Goal: Use online tool/utility: Use online tool/utility

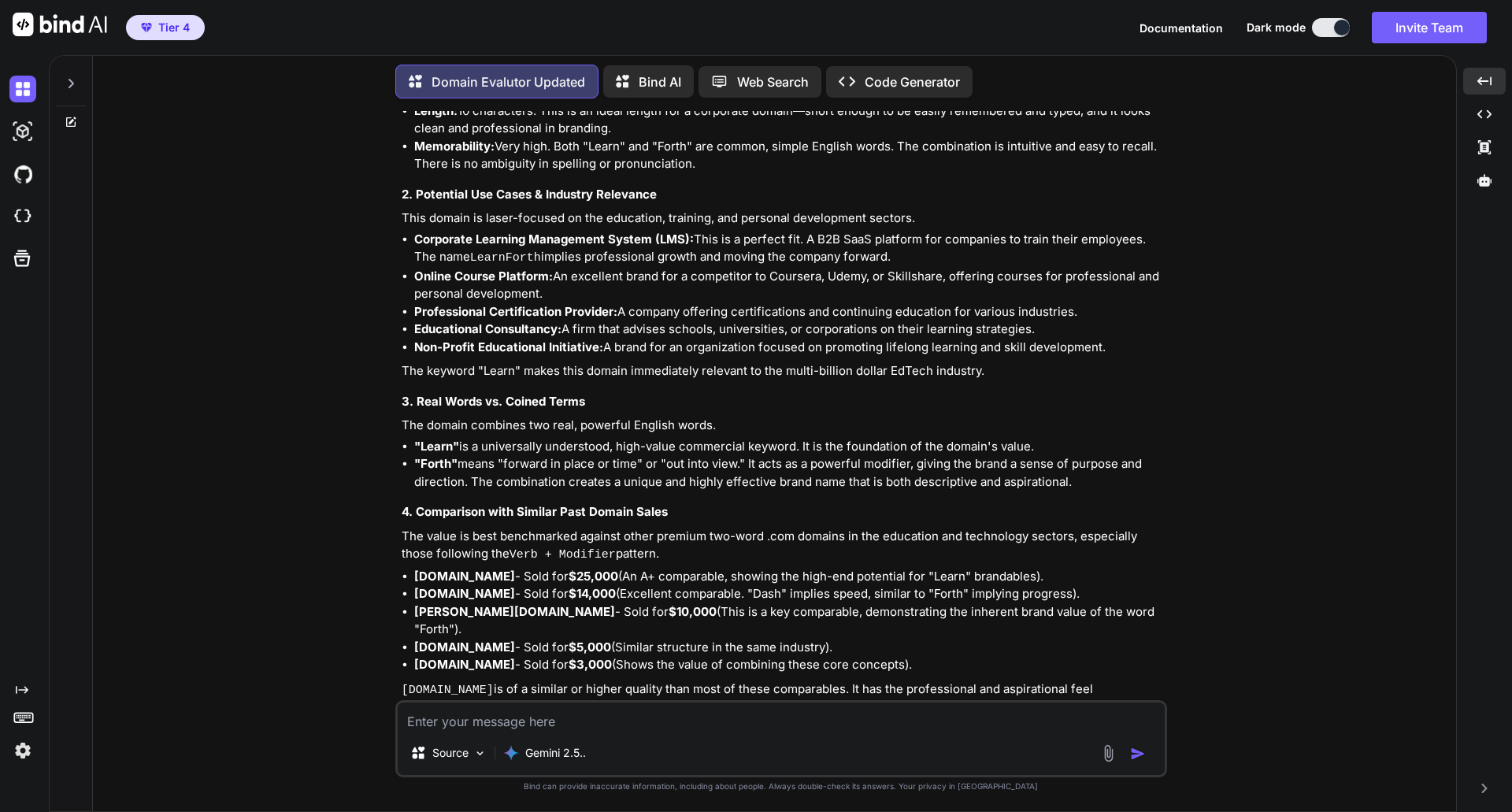
scroll to position [50408, 0]
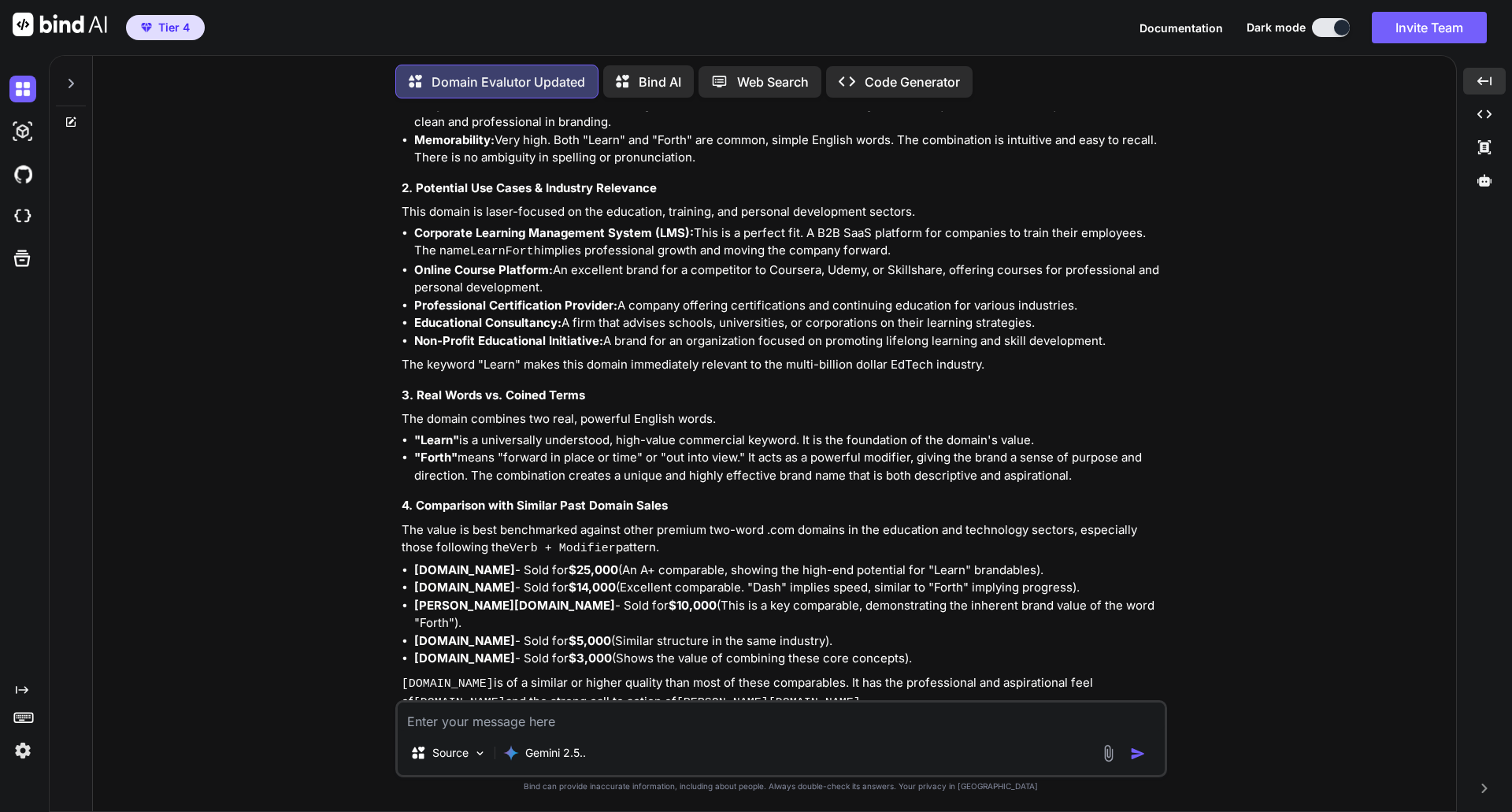
click at [487, 720] on textarea at bounding box center [781, 716] width 767 height 28
paste textarea "[DOMAIN_NAME]"
type textarea "[DOMAIN_NAME]"
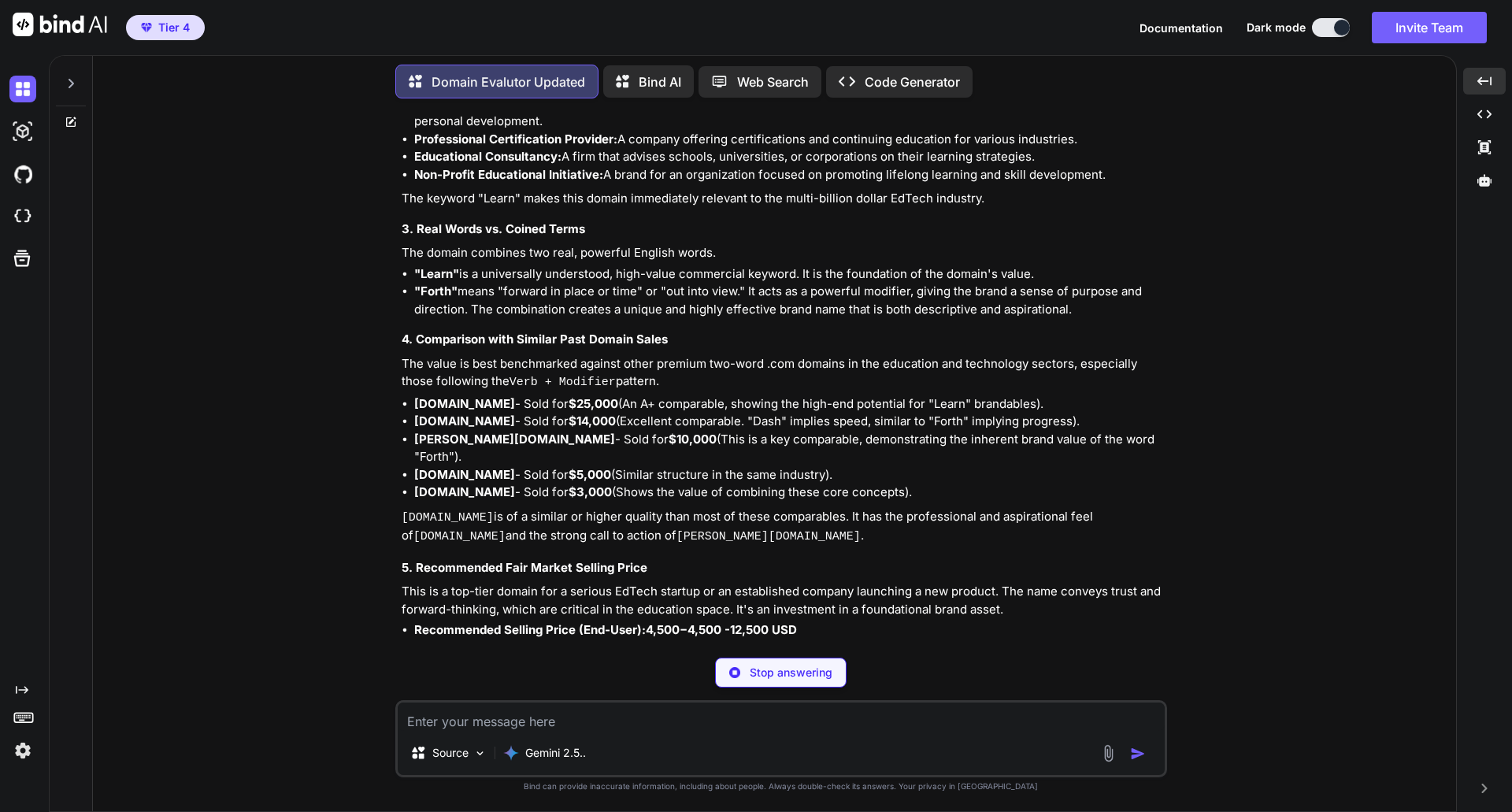
scroll to position [50574, 0]
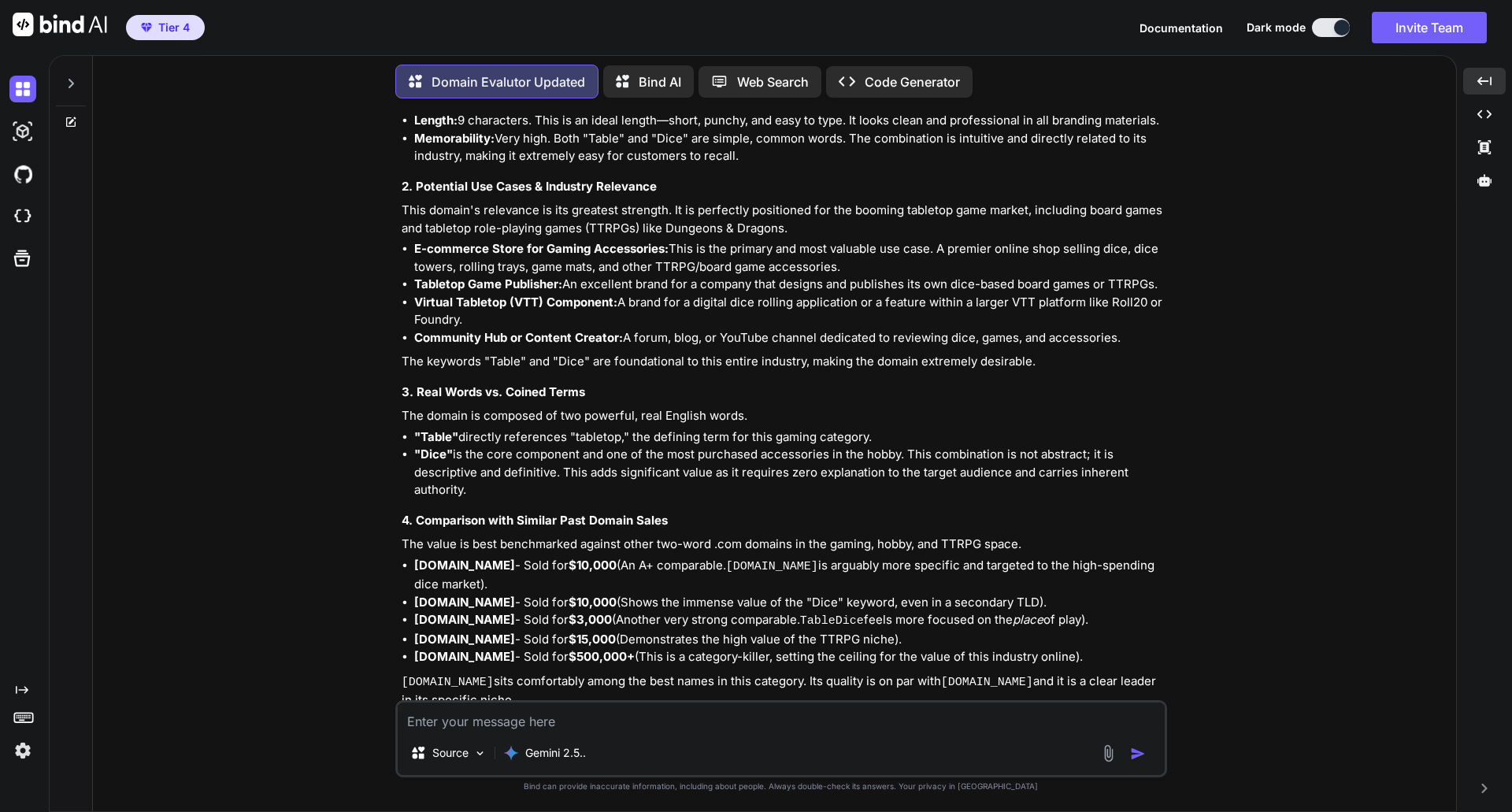
scroll to position [51777, 0]
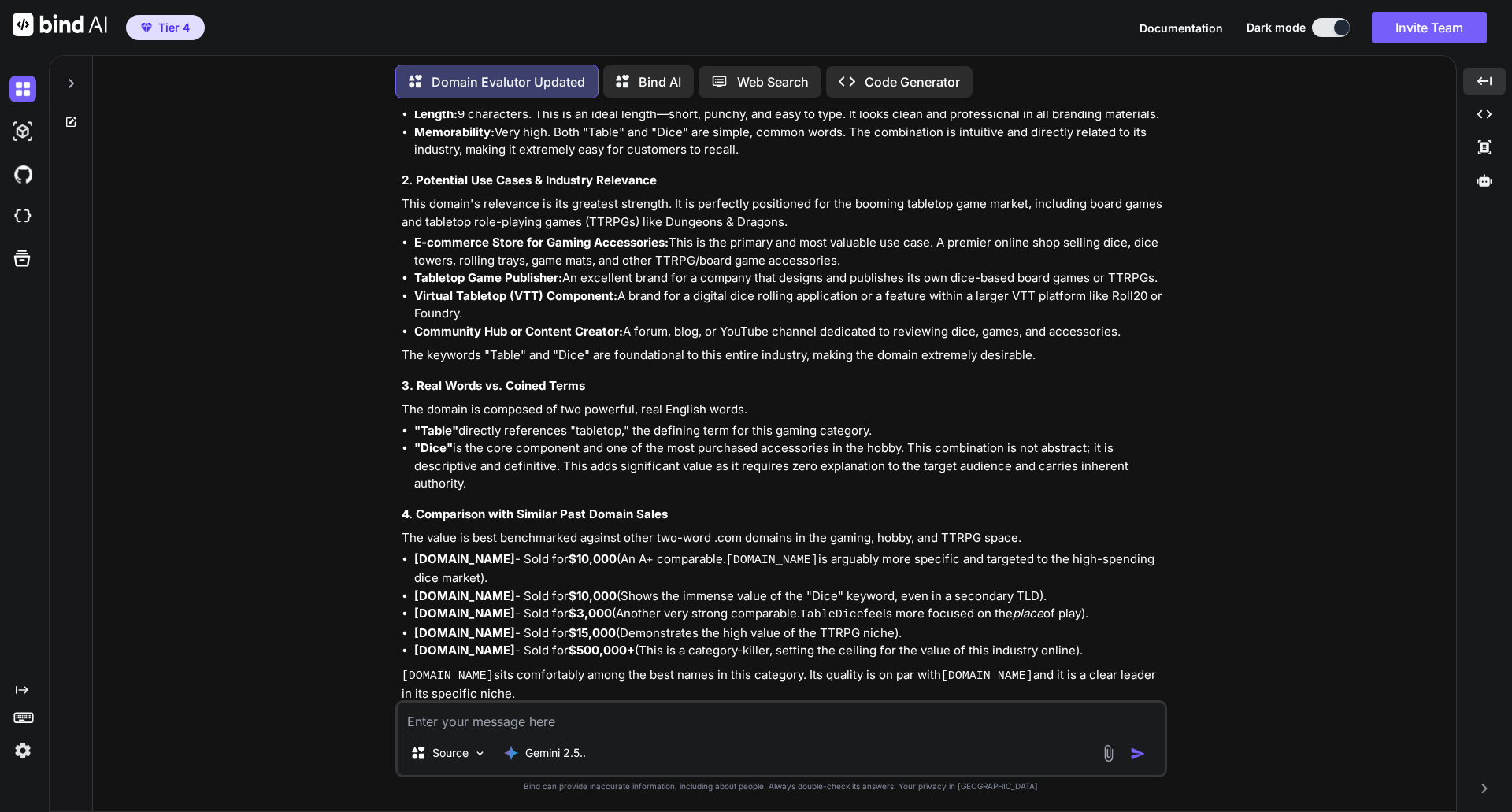
click at [562, 719] on textarea at bounding box center [781, 716] width 767 height 28
paste textarea "[DOMAIN_NAME]"
type textarea "[DOMAIN_NAME]"
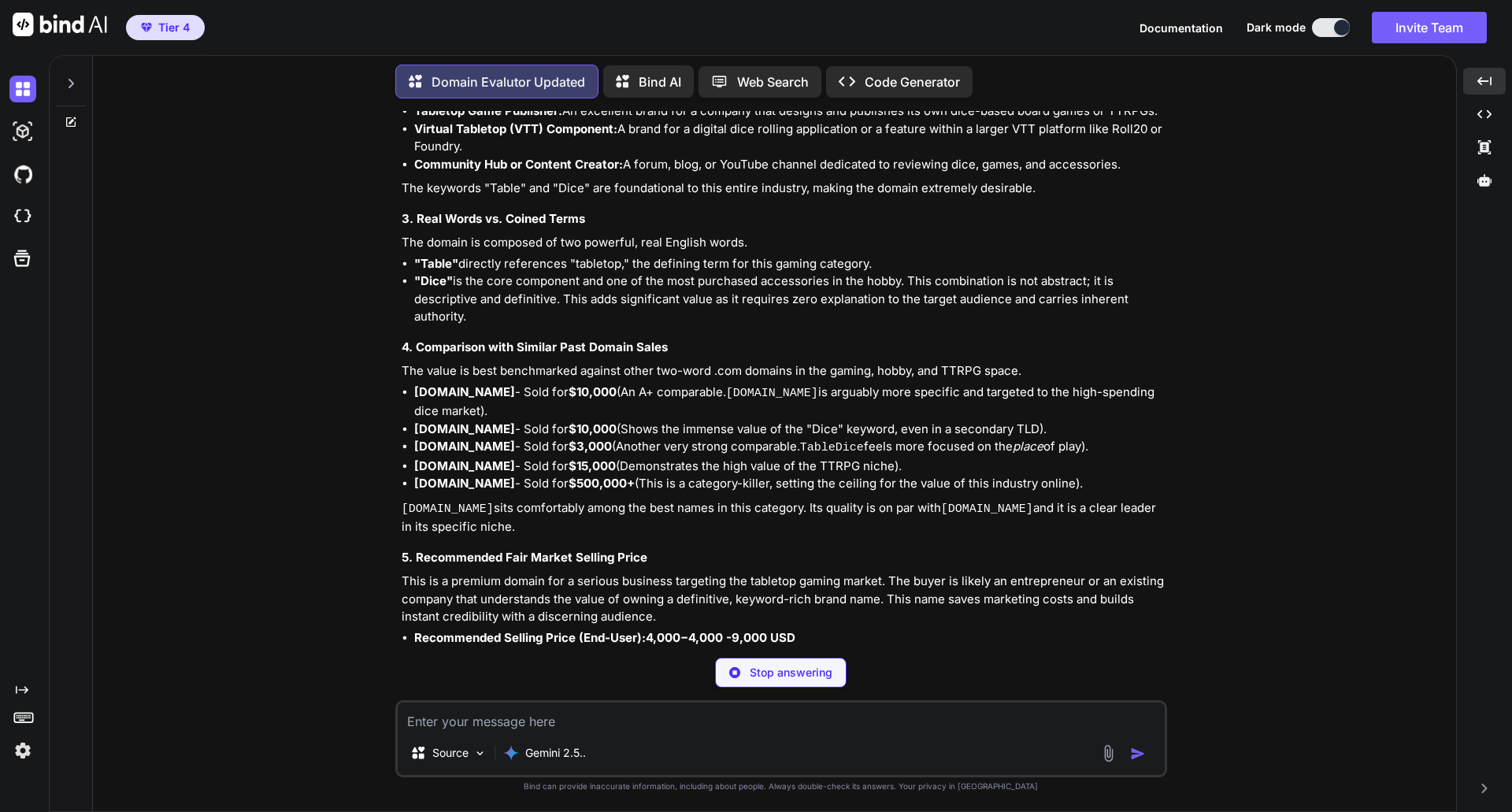
scroll to position [51943, 0]
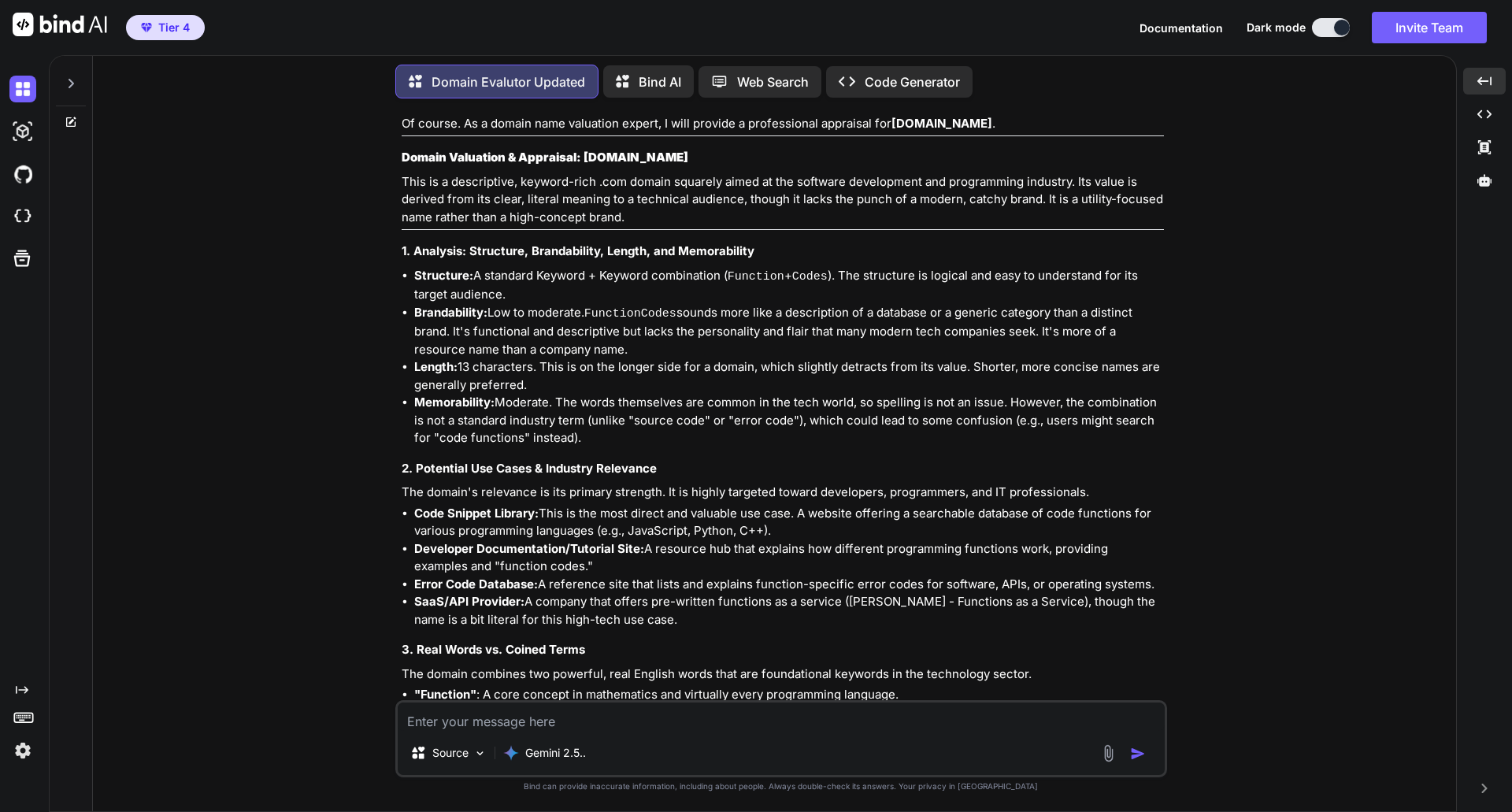
scroll to position [52920, 0]
click at [511, 720] on textarea at bounding box center [781, 716] width 767 height 28
paste textarea "[DOMAIN_NAME]"
type textarea "[DOMAIN_NAME]"
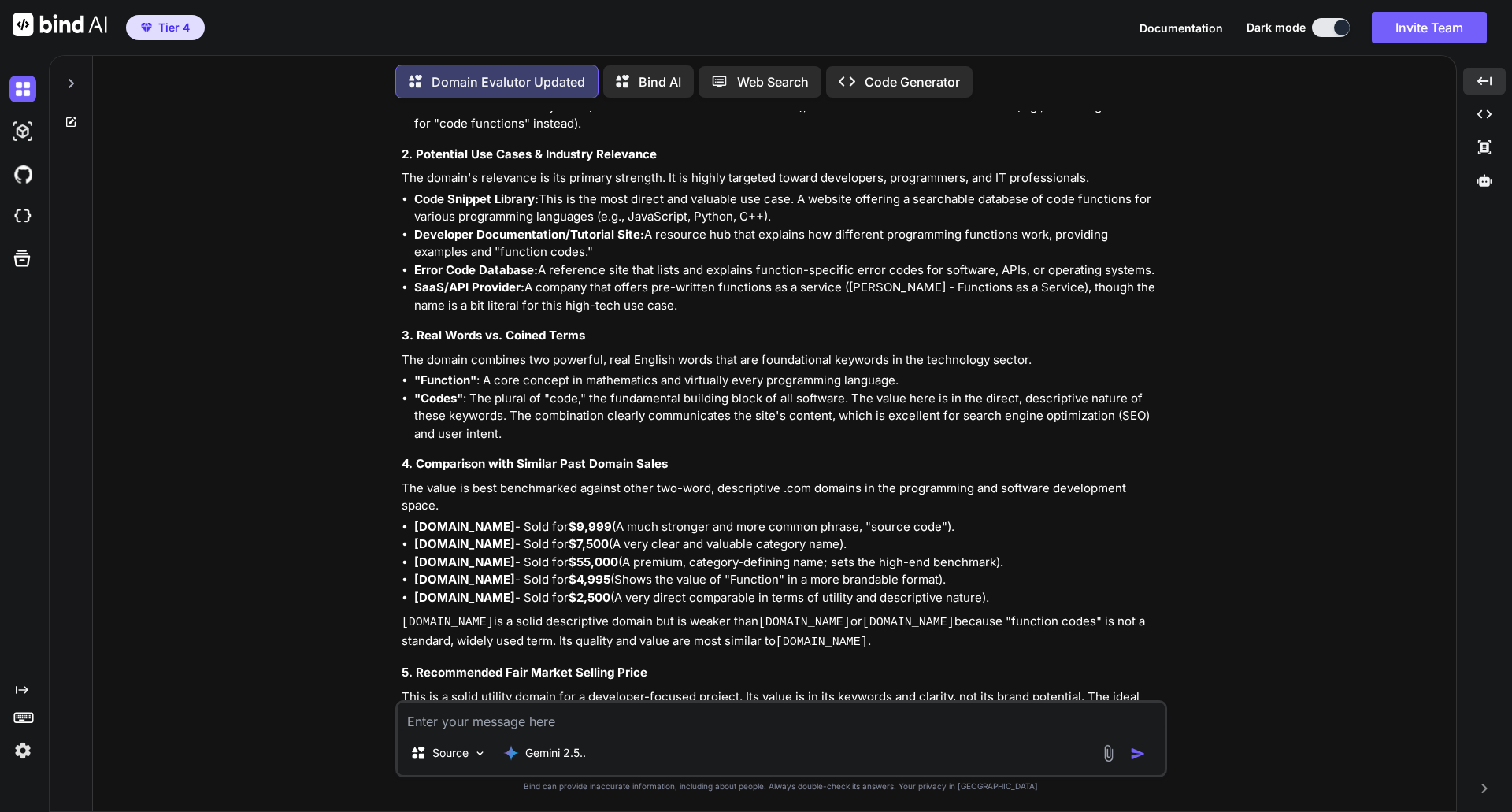
scroll to position [53341, 0]
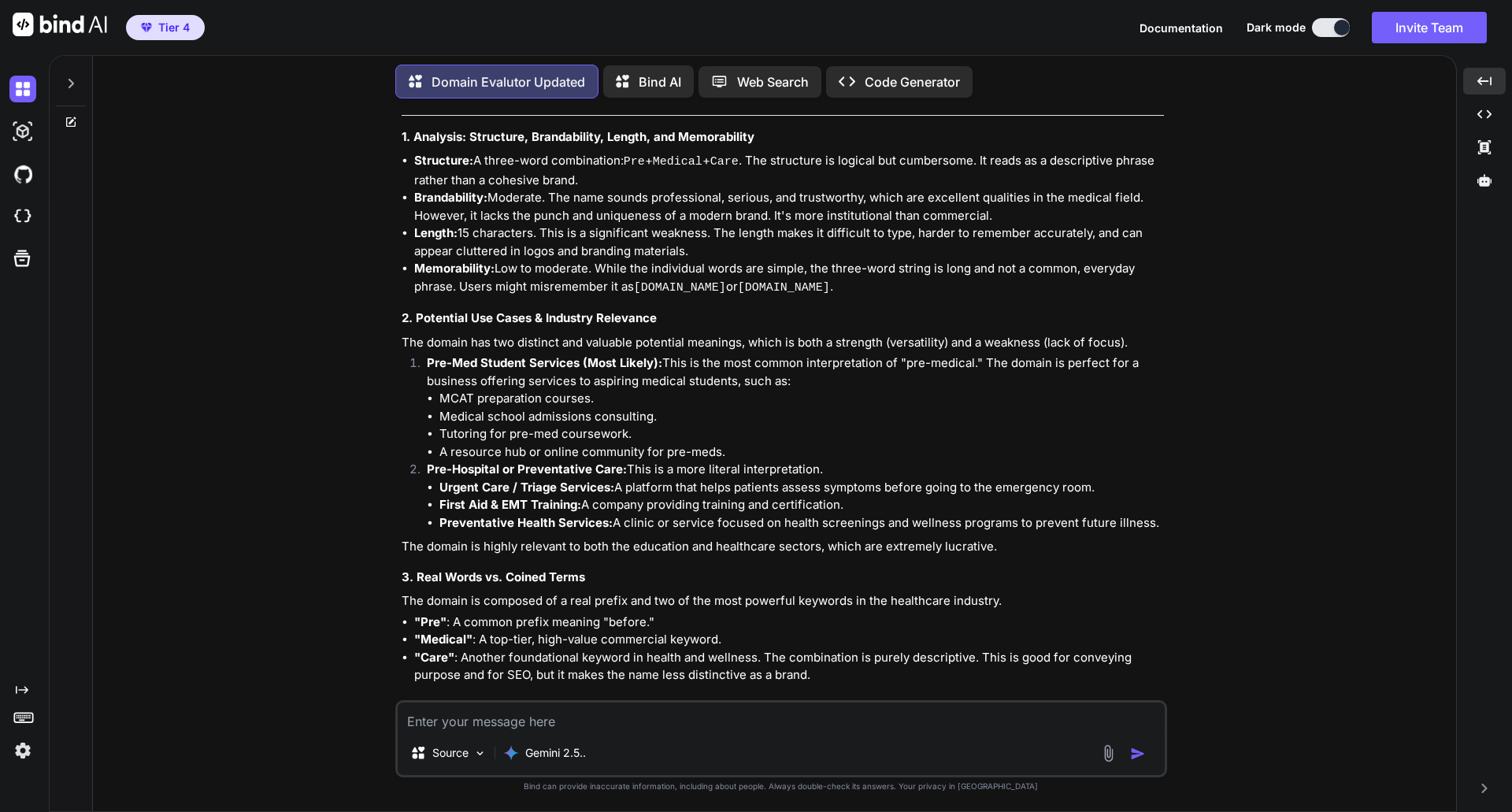
scroll to position [54444, 0]
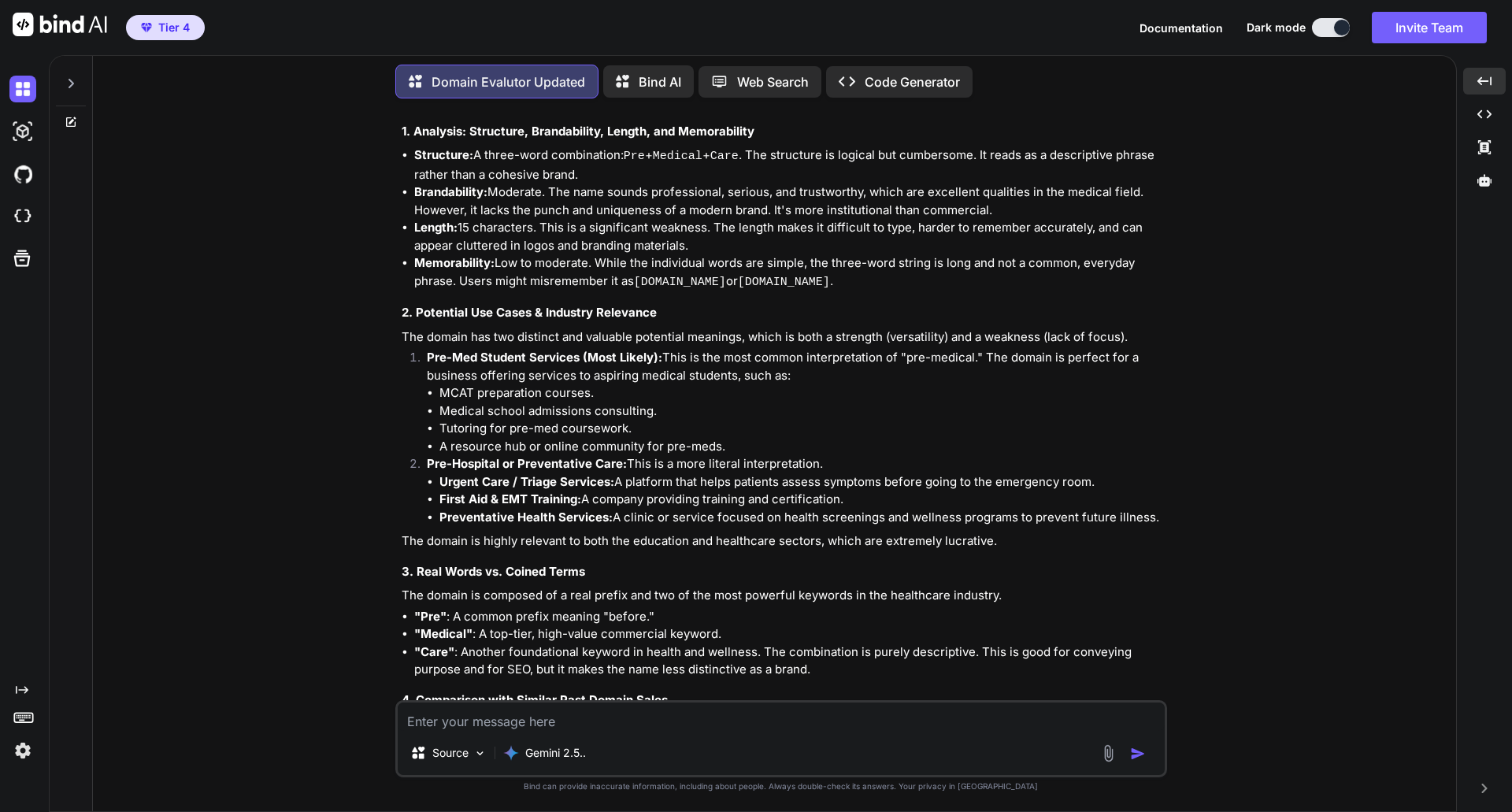
click at [579, 726] on textarea at bounding box center [781, 716] width 767 height 28
paste textarea "[DOMAIN_NAME]"
type textarea "[DOMAIN_NAME]"
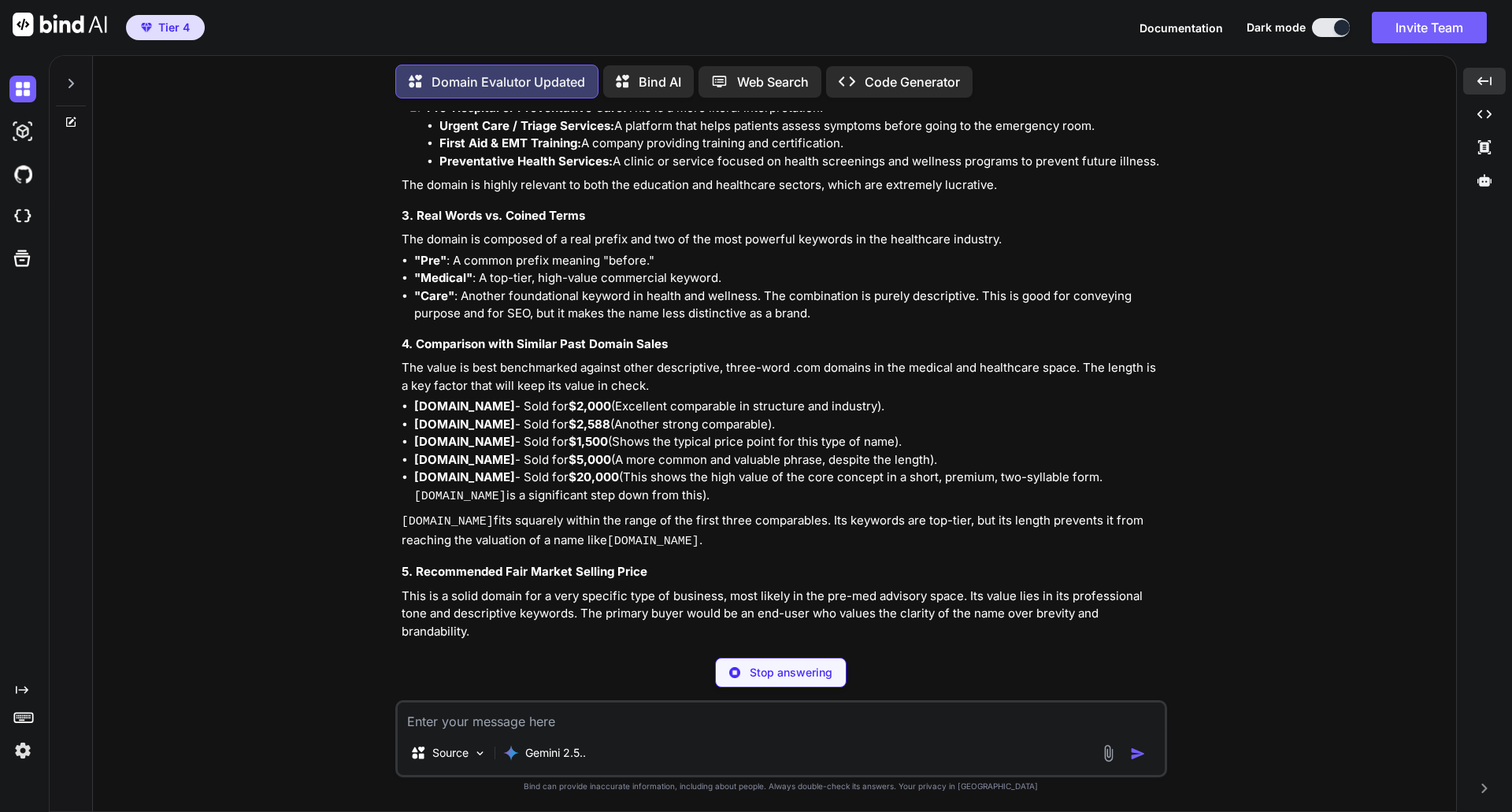
scroll to position [54800, 0]
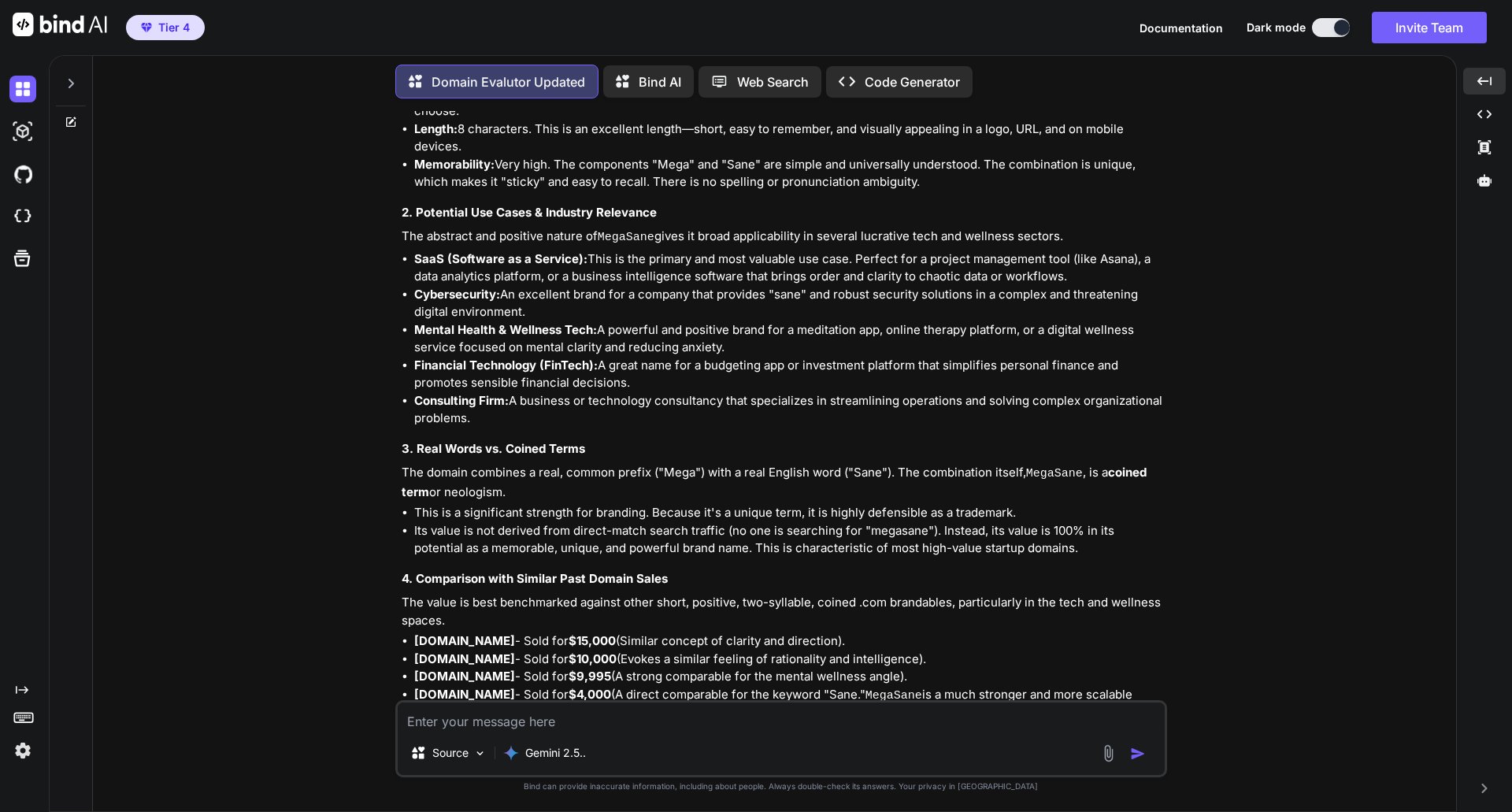
scroll to position [56067, 0]
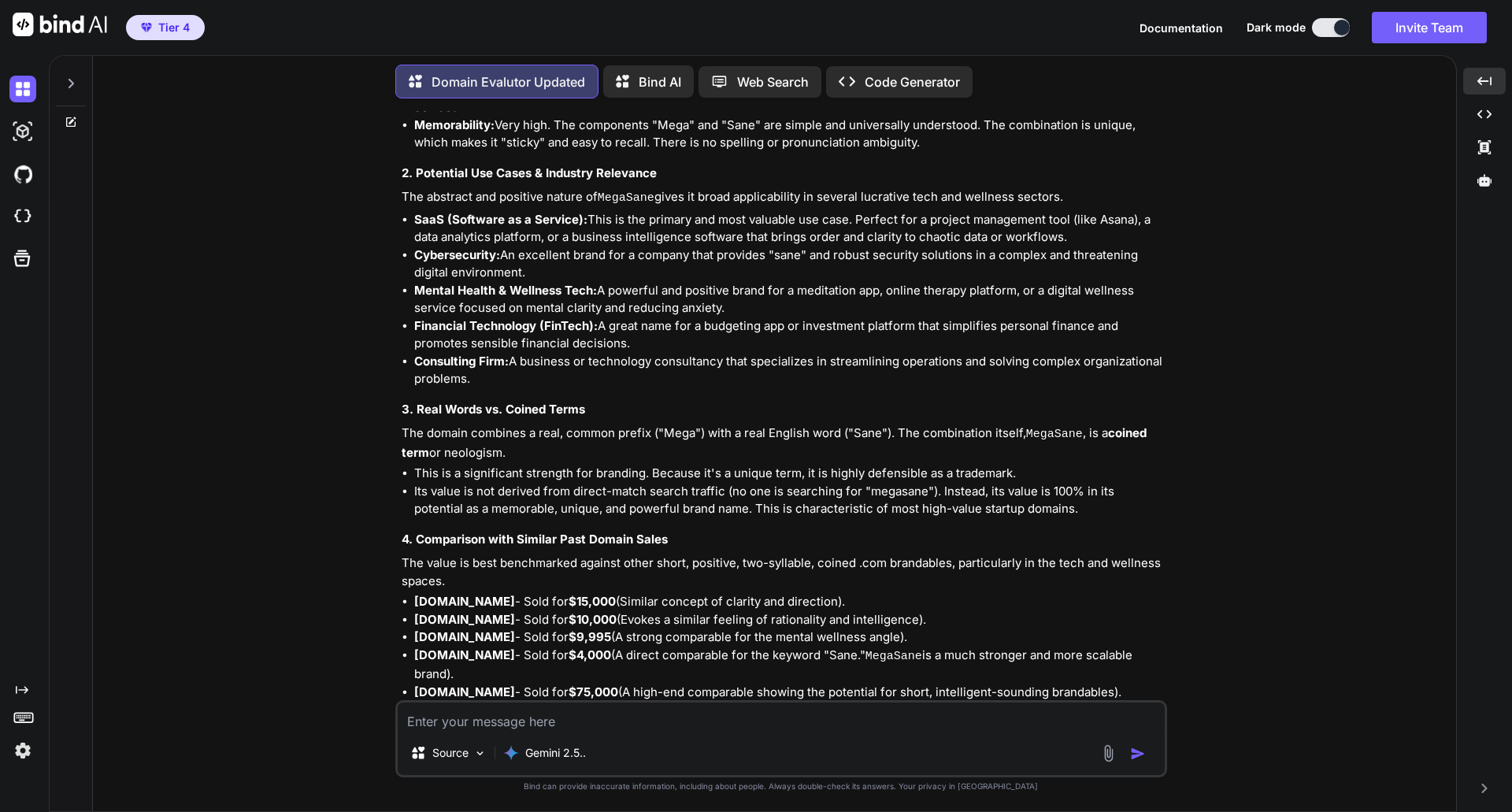
click at [548, 717] on textarea at bounding box center [781, 716] width 767 height 28
paste textarea "[DOMAIN_NAME]"
type textarea "[DOMAIN_NAME]"
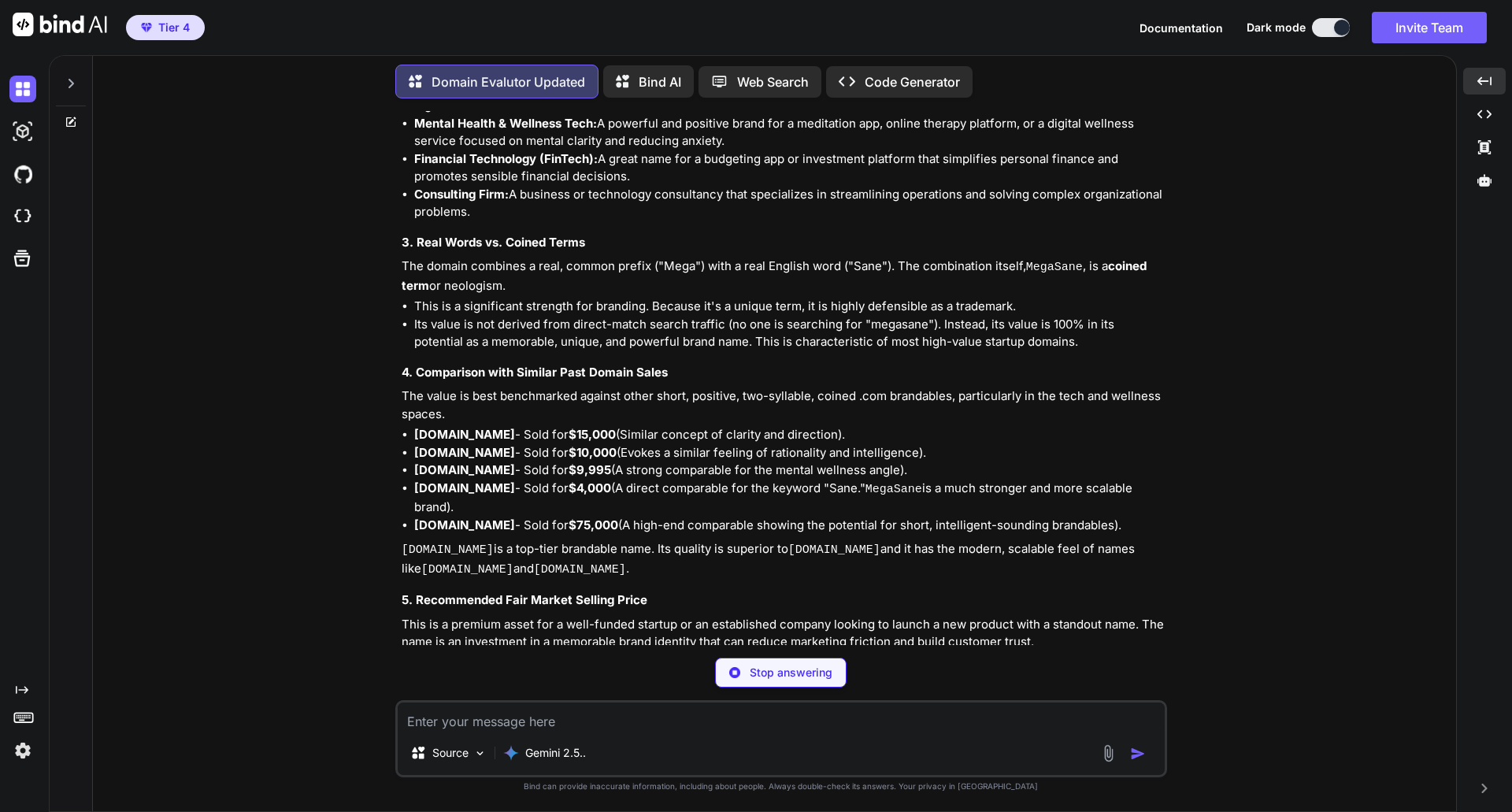
scroll to position [56234, 0]
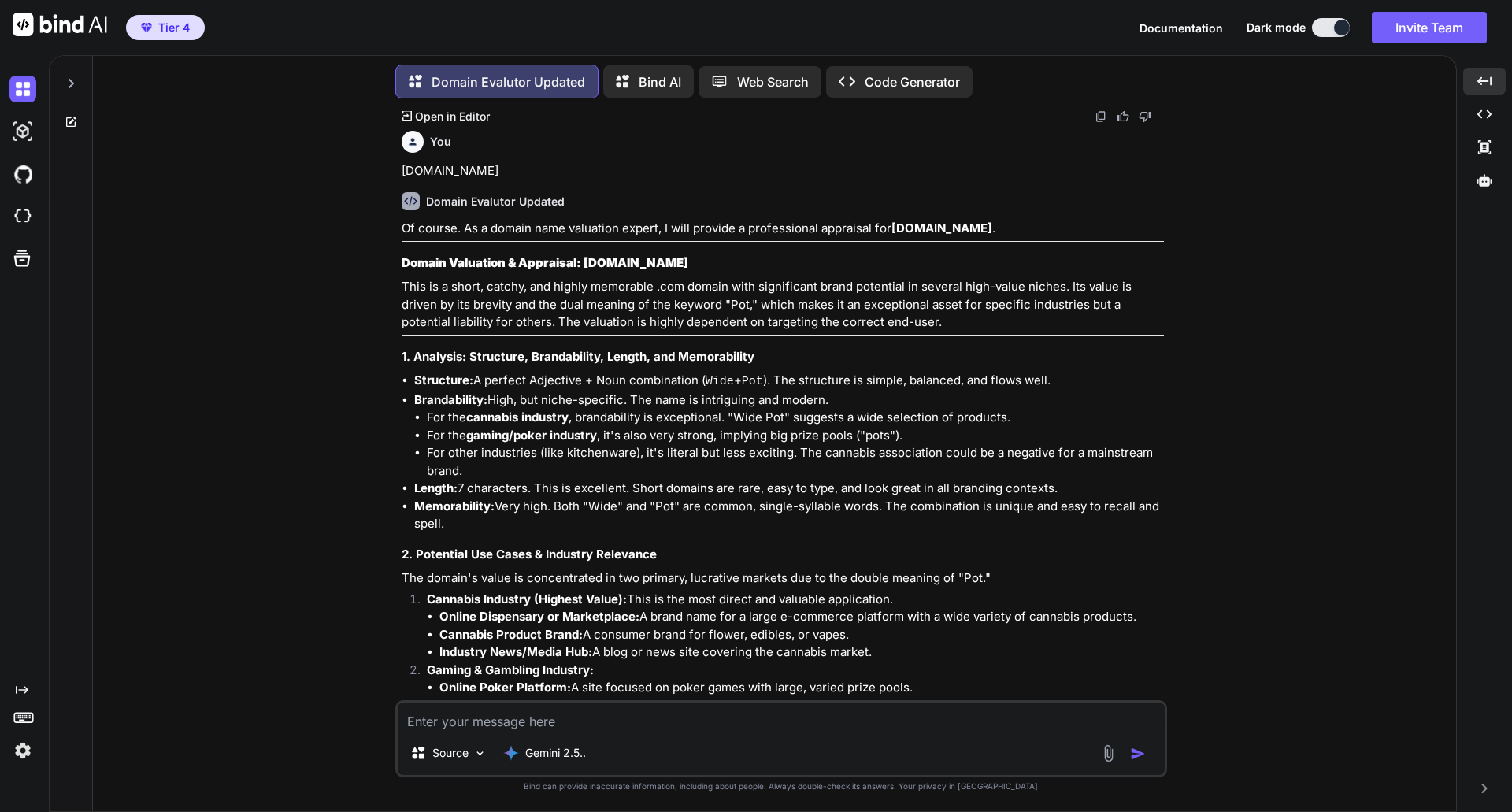
scroll to position [57179, 0]
